Goal: Submit feedback/report problem

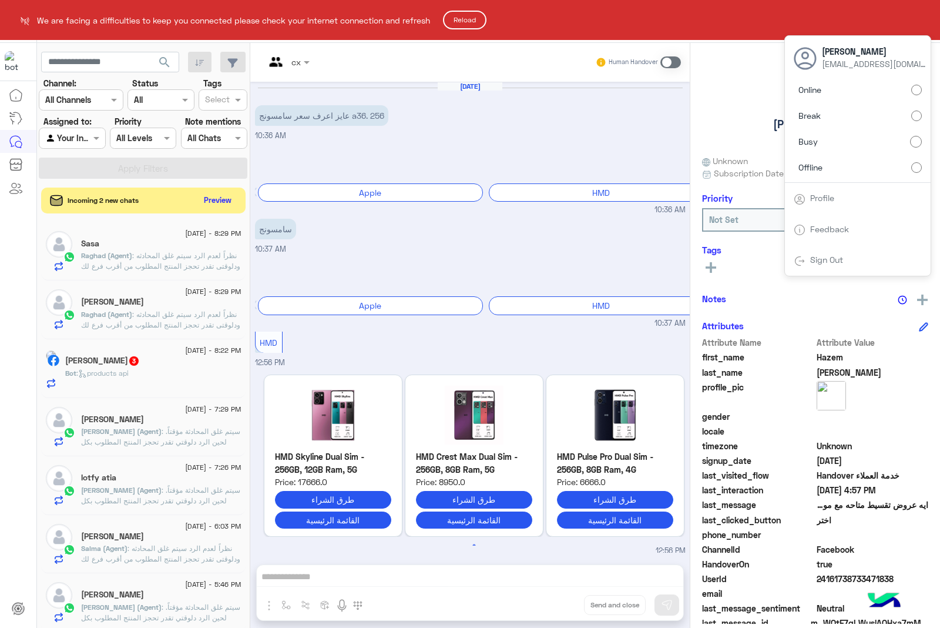
scroll to position [1460, 0]
